Goal: Transaction & Acquisition: Purchase product/service

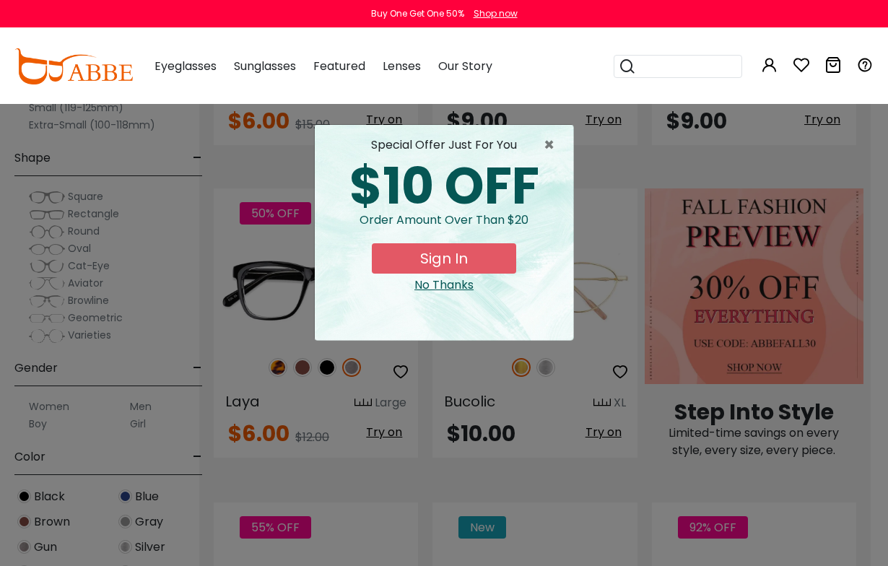
scroll to position [769, 17]
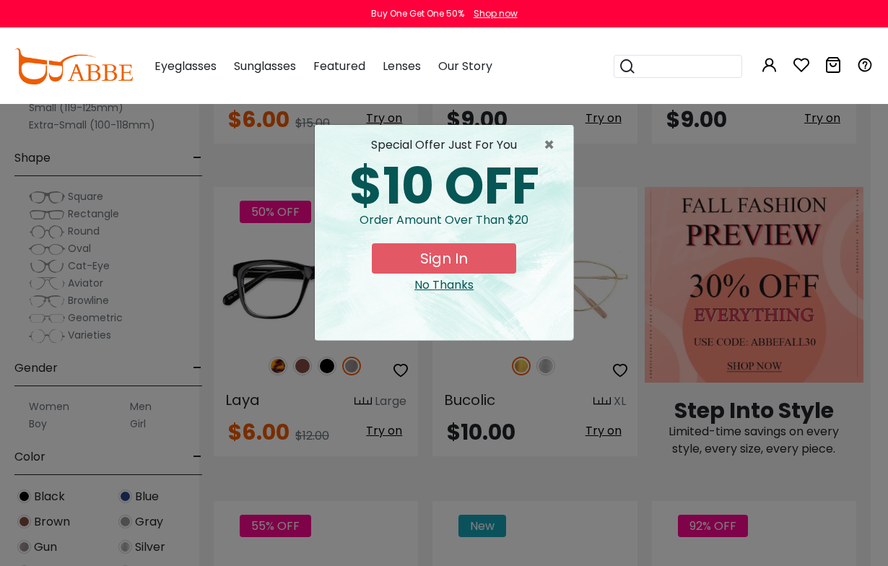
click at [549, 147] on span "×" at bounding box center [553, 144] width 18 height 17
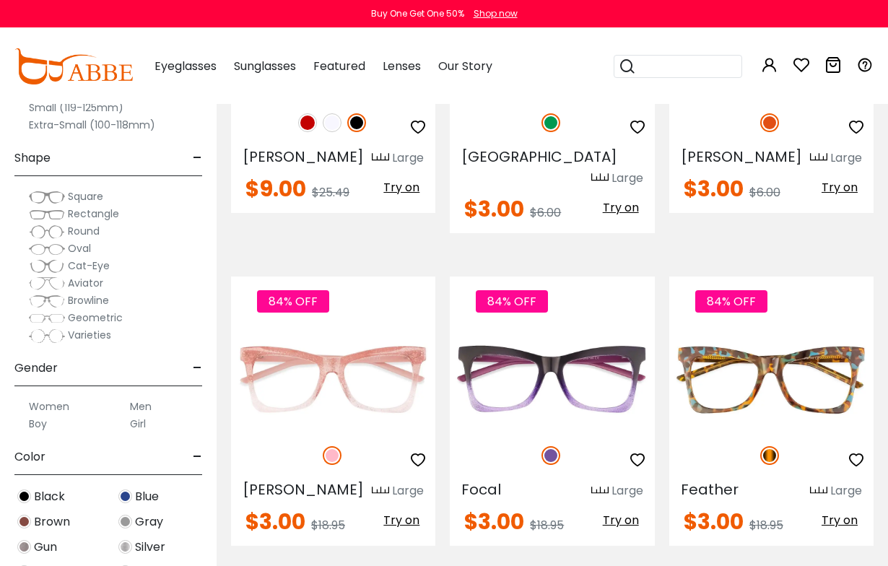
scroll to position [3852, 0]
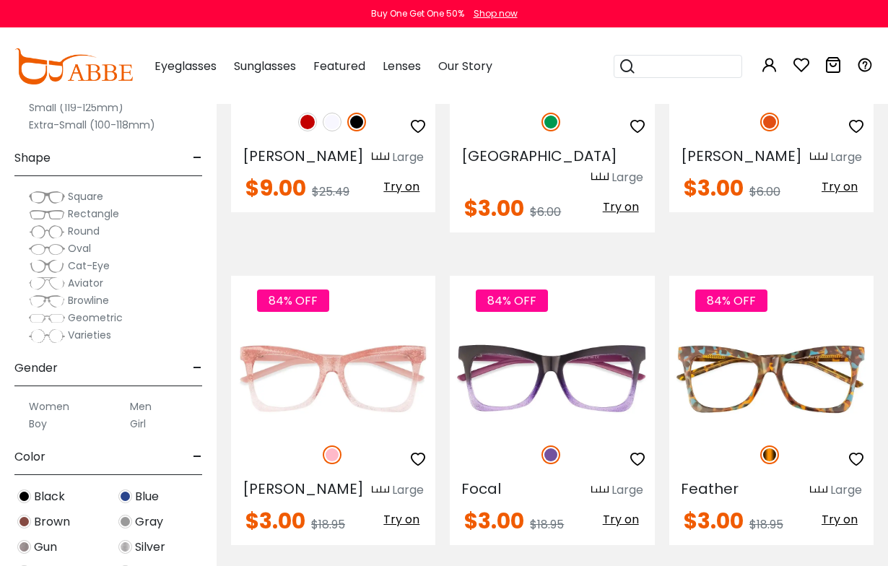
click at [0, 0] on img at bounding box center [0, 0] width 0 height 0
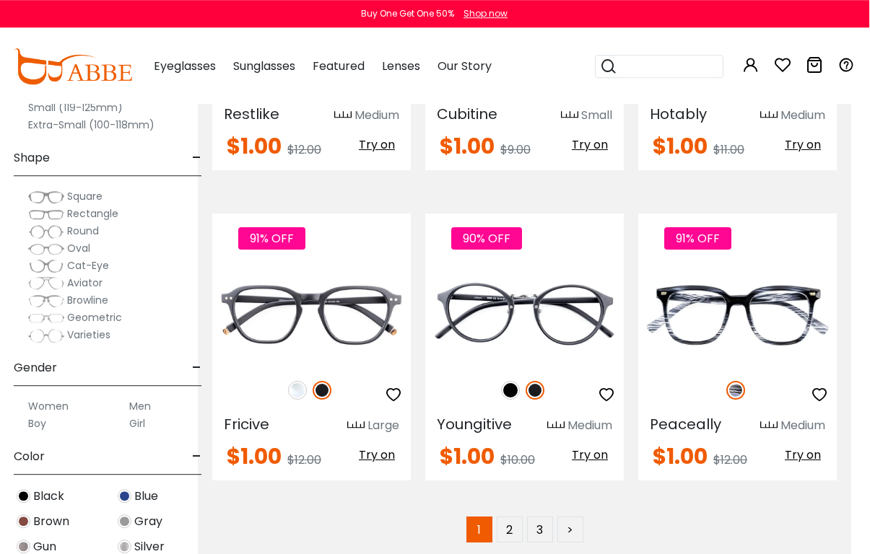
scroll to position [6424, 18]
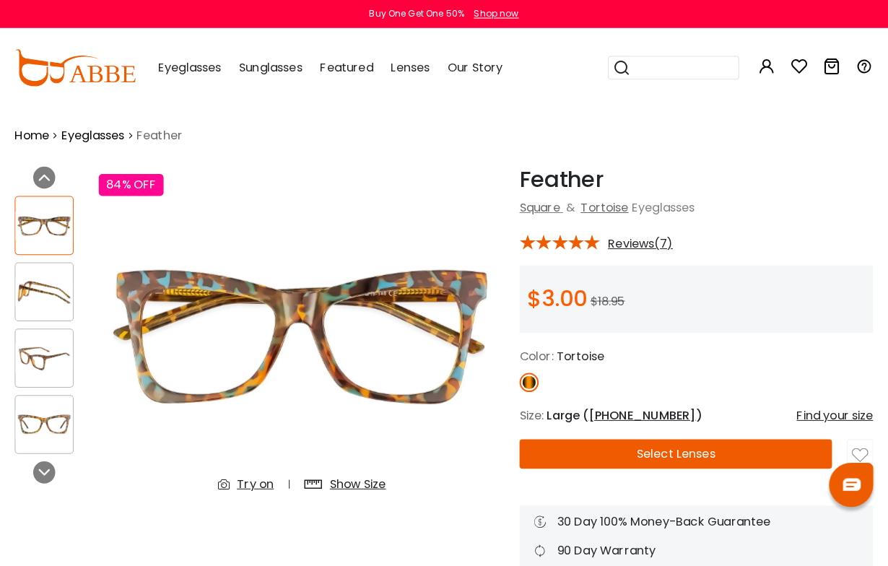
scroll to position [2, 0]
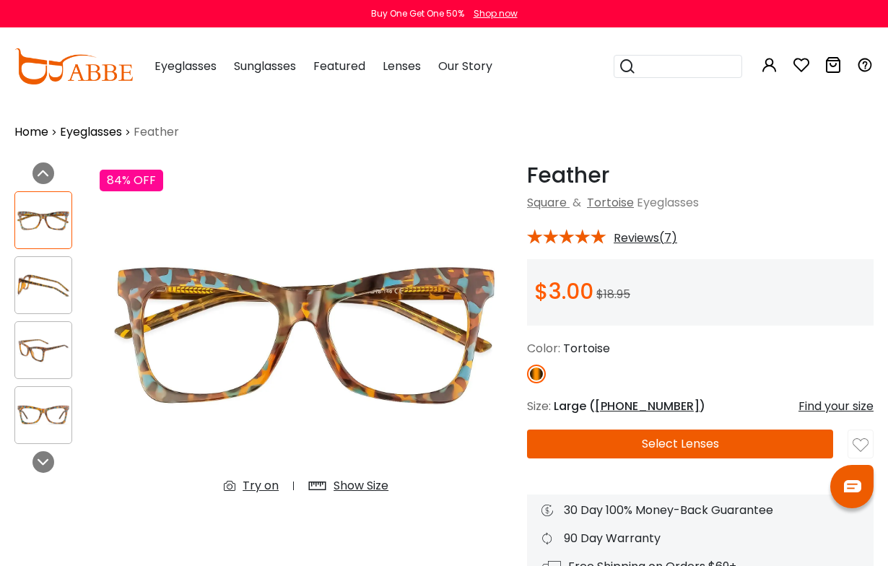
click at [45, 296] on img at bounding box center [43, 285] width 56 height 28
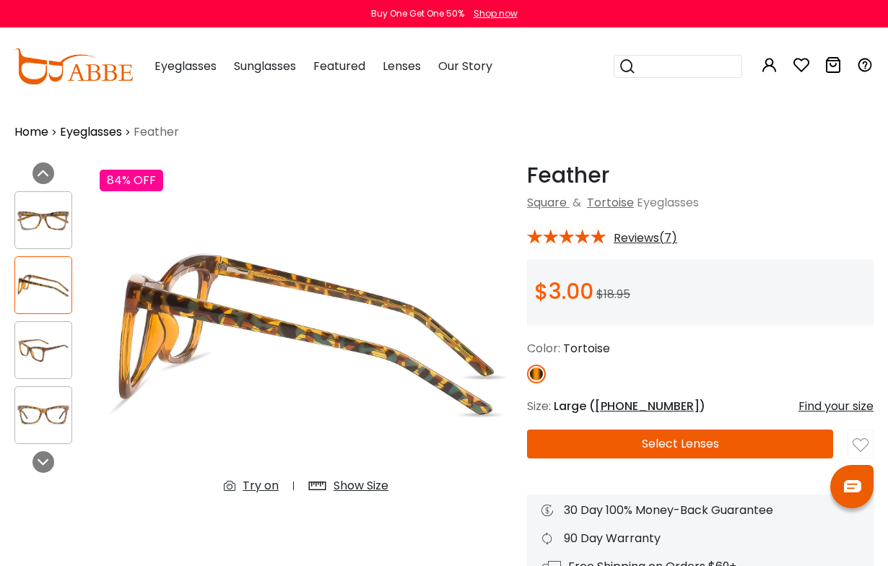
click at [27, 363] on img at bounding box center [43, 350] width 56 height 28
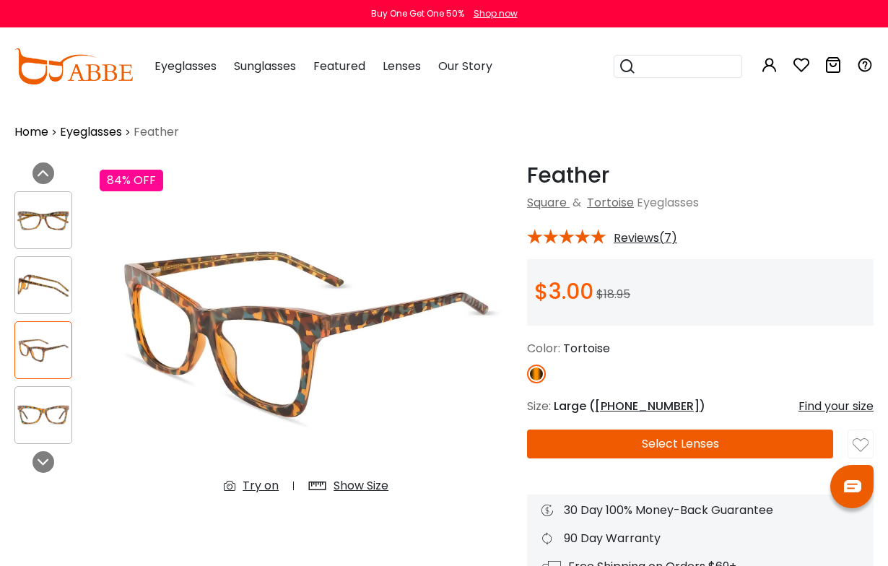
click at [30, 411] on img at bounding box center [43, 415] width 56 height 28
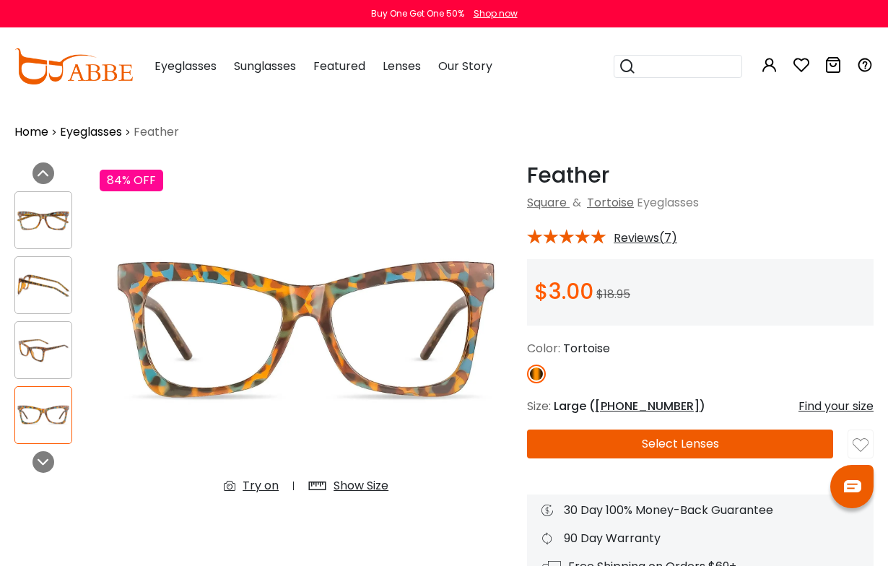
click at [32, 476] on div "Previous Next" at bounding box center [49, 350] width 85 height 377
click at [40, 463] on icon at bounding box center [44, 462] width 12 height 12
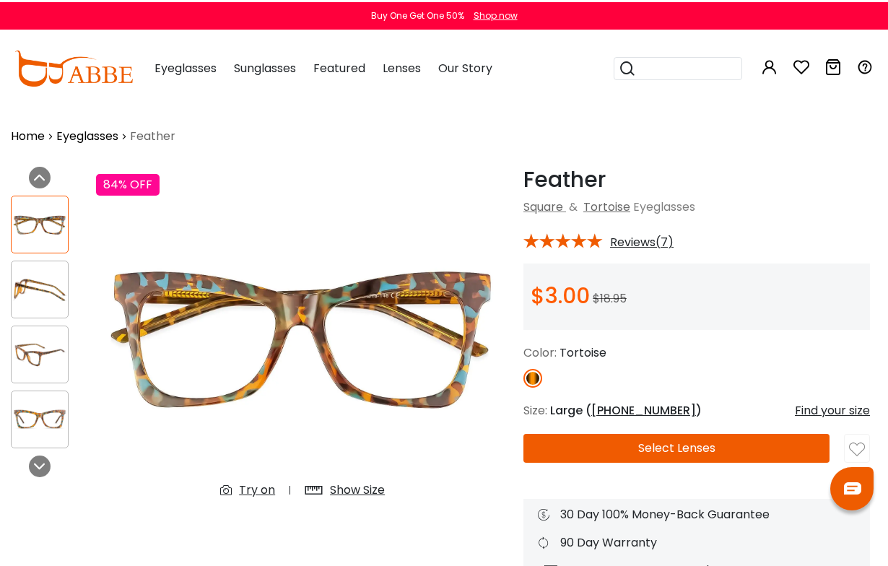
scroll to position [0, 4]
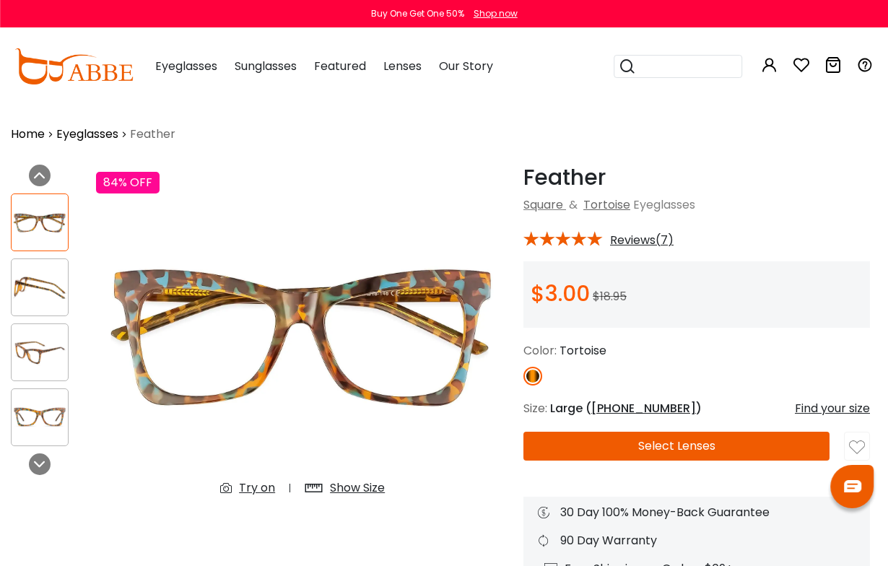
click at [35, 178] on icon at bounding box center [40, 176] width 12 height 12
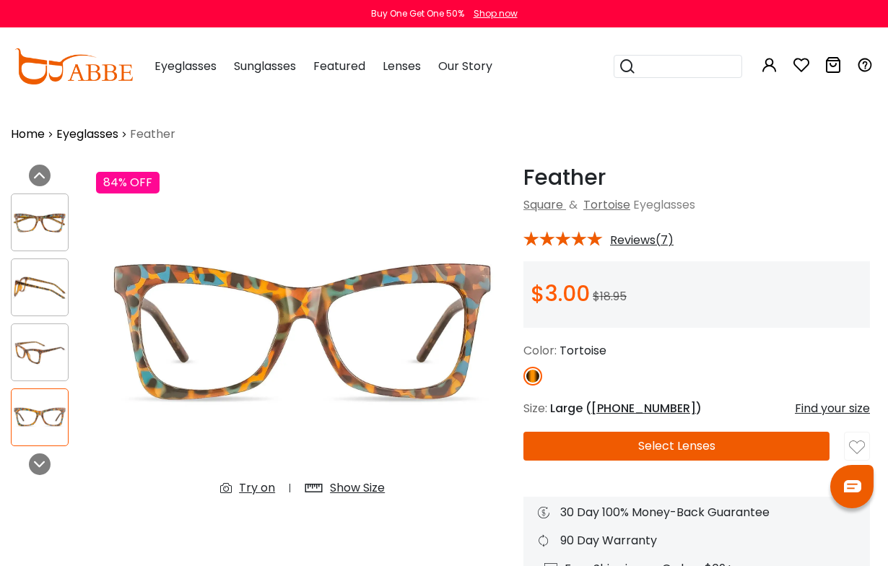
scroll to position [0, 3]
click at [43, 174] on icon at bounding box center [41, 176] width 12 height 12
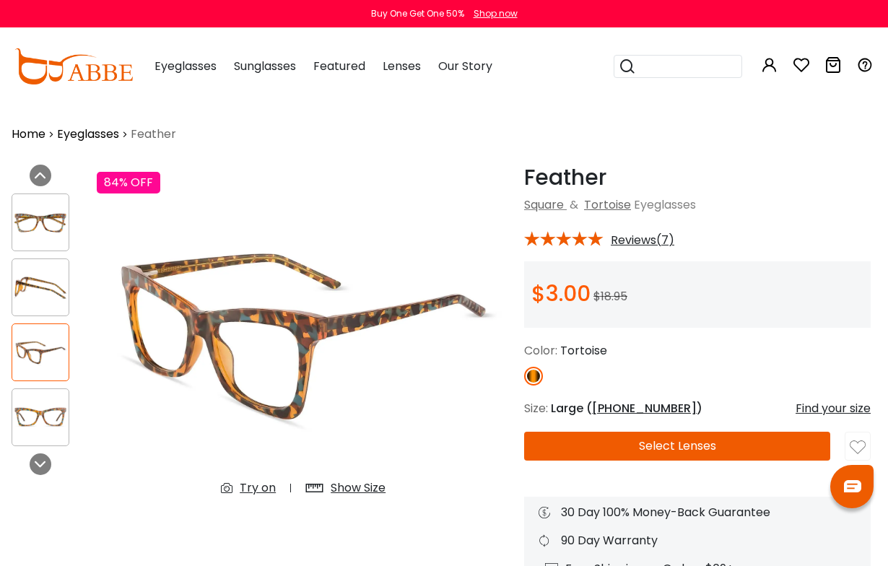
click at [35, 176] on div at bounding box center [41, 176] width 22 height 22
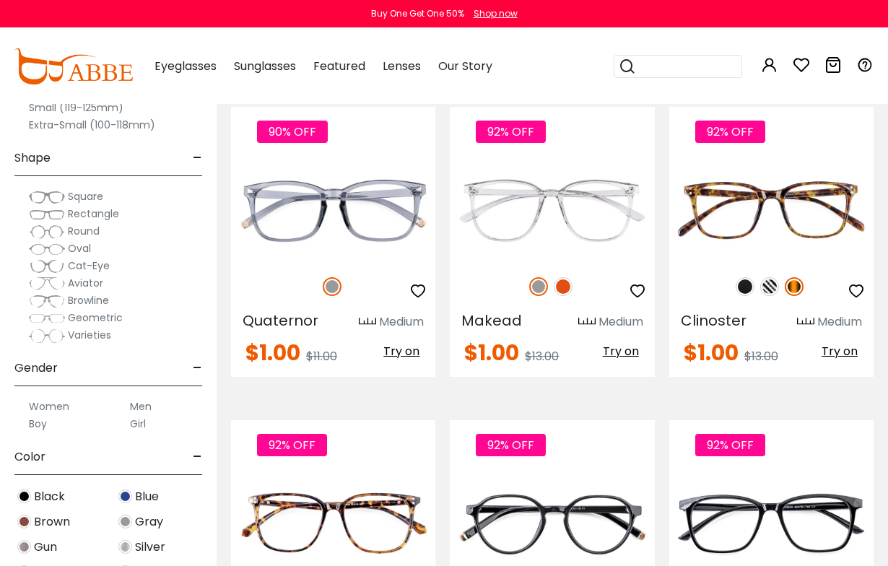
scroll to position [537, 0]
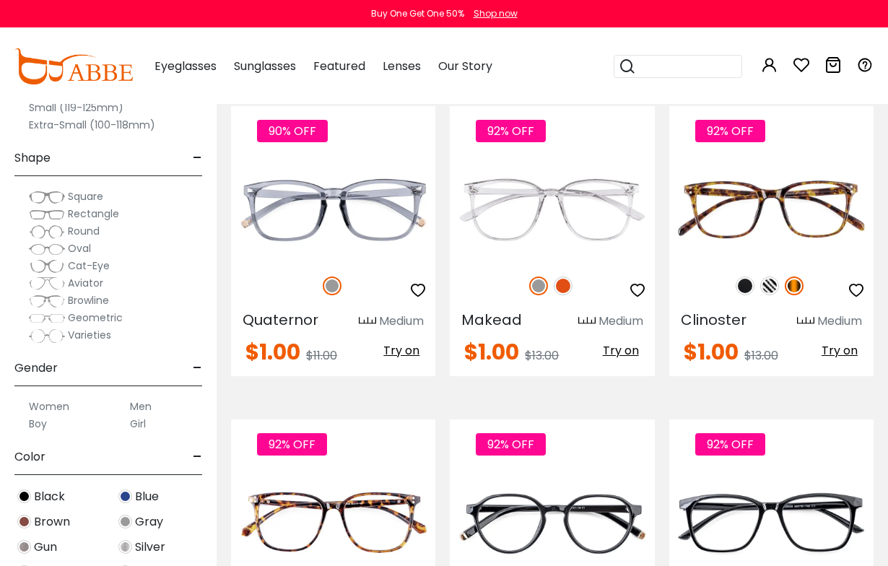
click at [738, 291] on img at bounding box center [745, 285] width 19 height 19
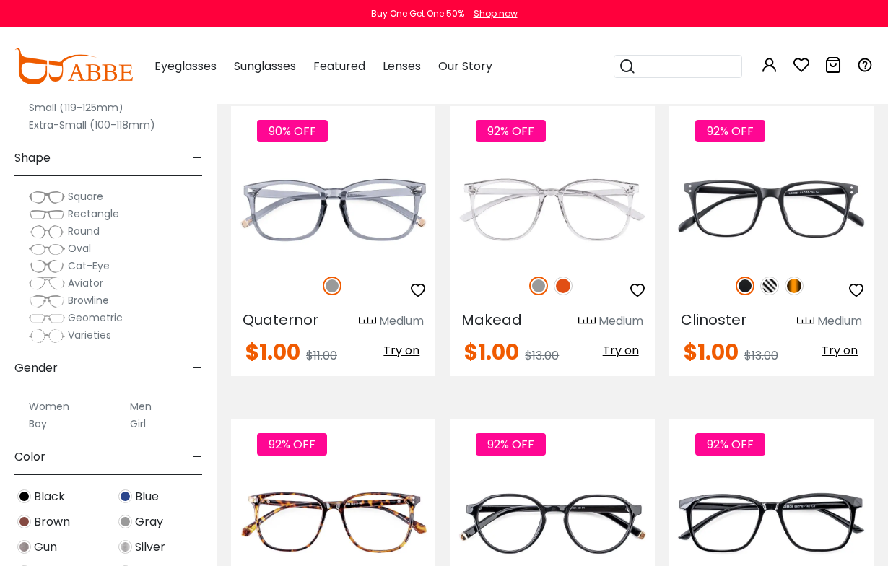
click at [796, 286] on img at bounding box center [794, 285] width 19 height 19
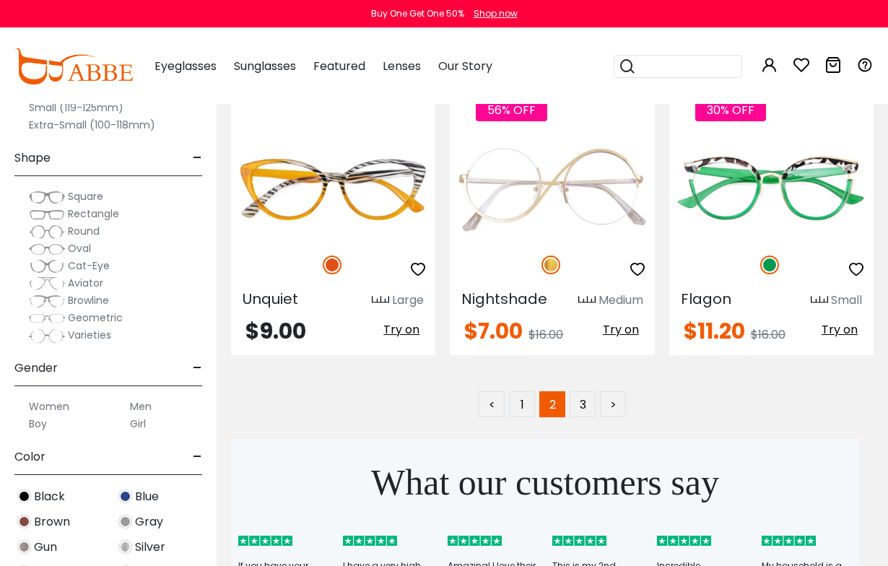
scroll to position [6504, 0]
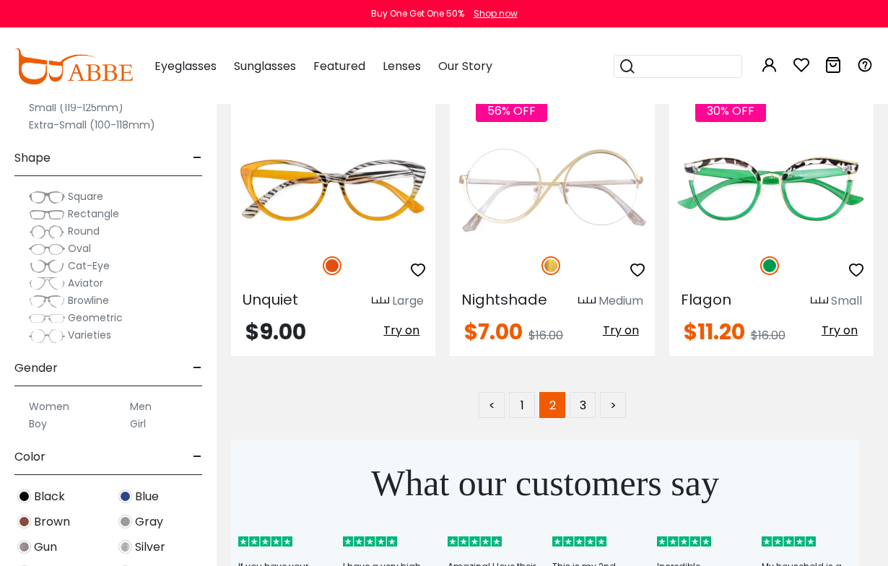
click at [588, 404] on link "3" at bounding box center [583, 405] width 26 height 26
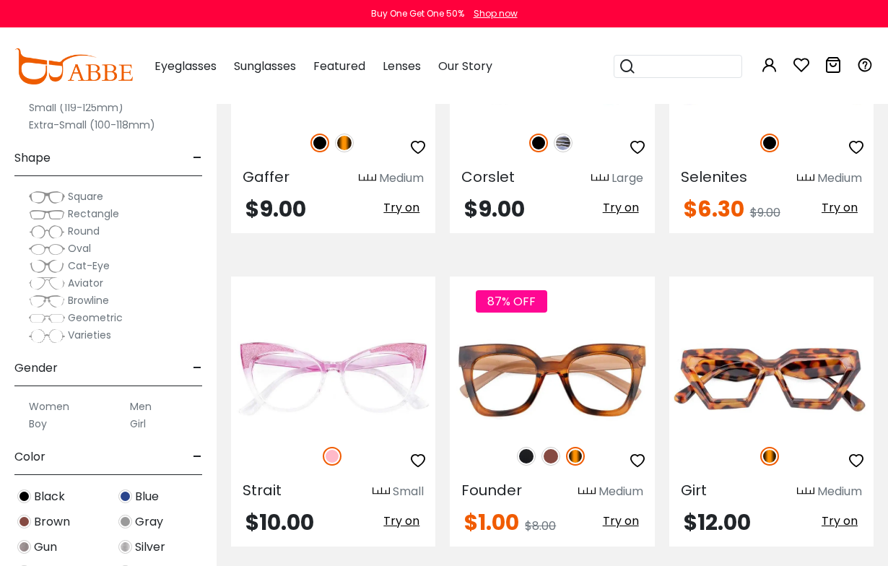
scroll to position [1344, 0]
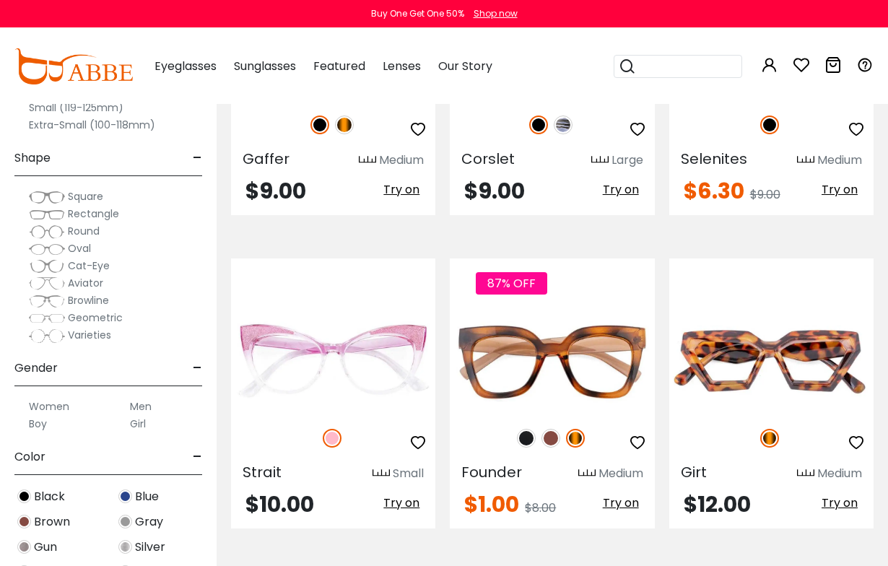
click at [551, 429] on img at bounding box center [550, 438] width 19 height 19
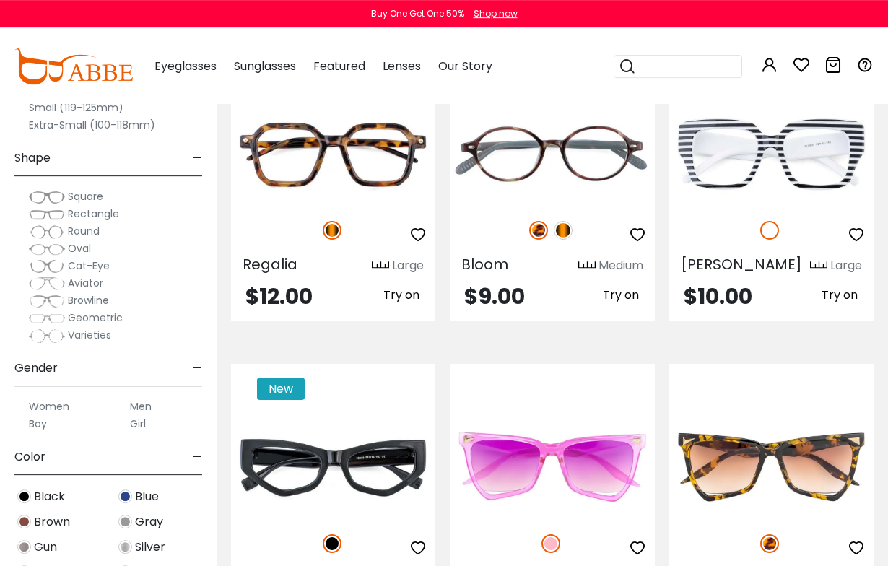
scroll to position [2175, 0]
